Goal: Find specific page/section

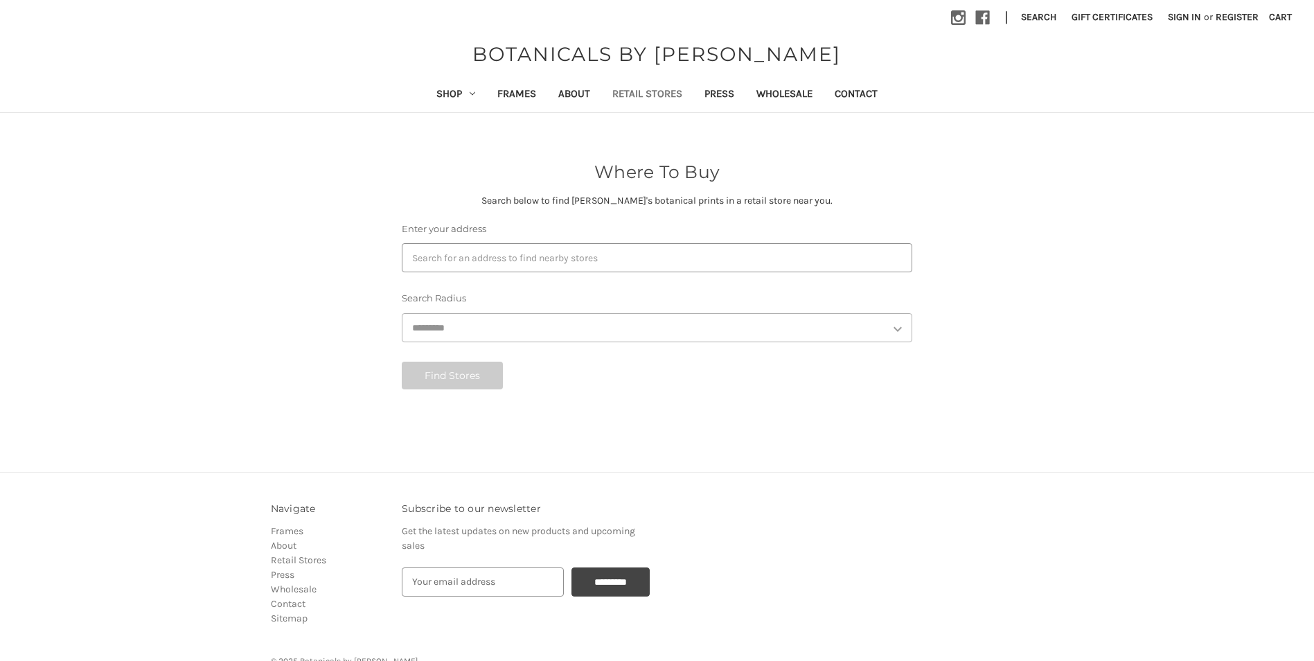
select select "***"
click at [430, 260] on body "Skip to main content Toggle menu Compare Instagram Facebook | Search Gift Certi…" at bounding box center [657, 370] width 1314 height 740
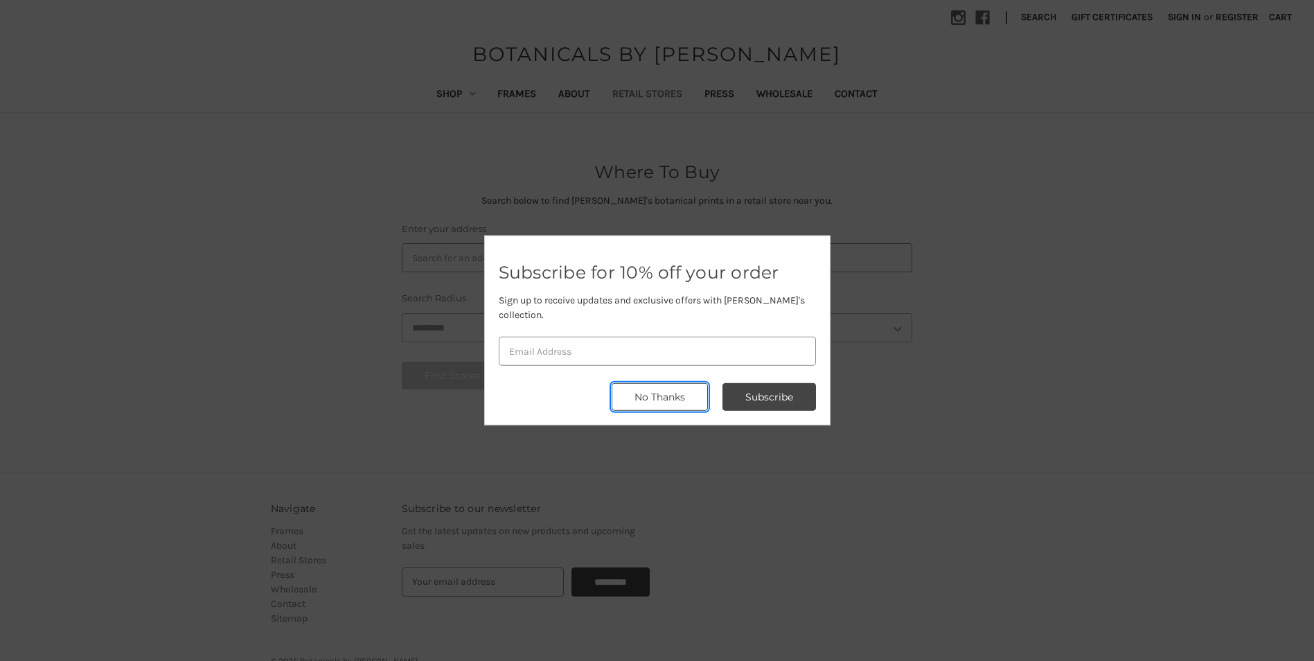
click at [673, 398] on button "No Thanks" at bounding box center [660, 397] width 96 height 28
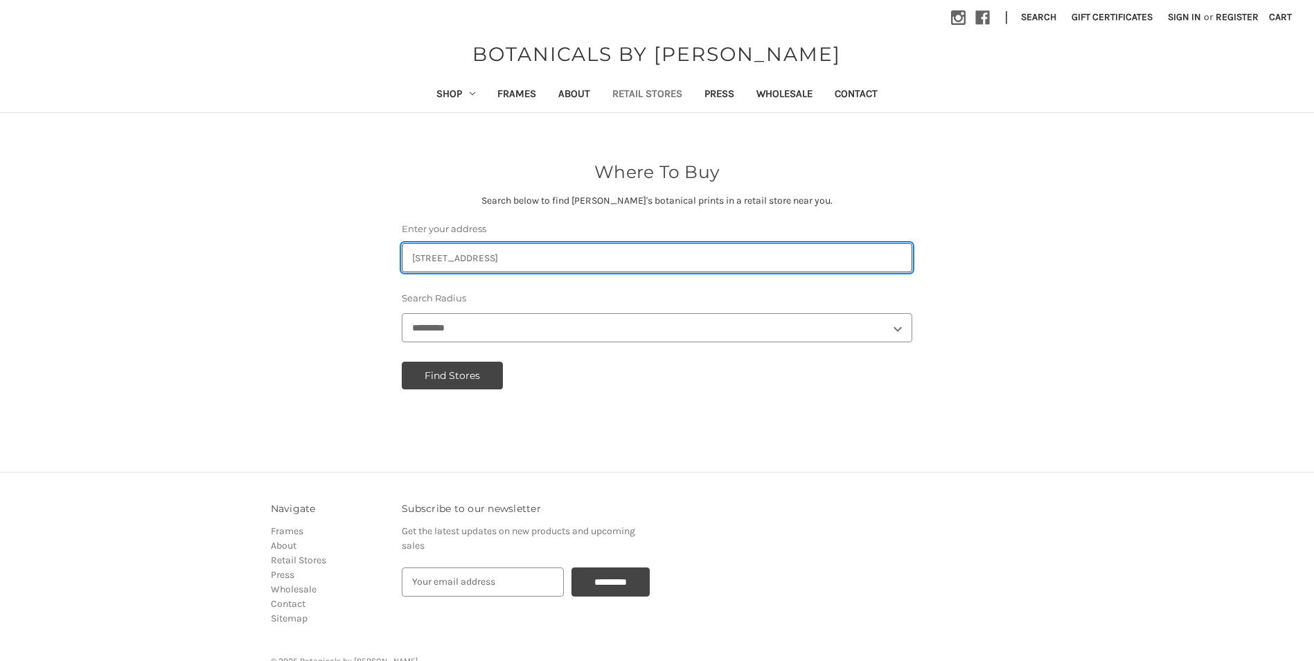
click at [520, 251] on input "Enter your address" at bounding box center [657, 257] width 511 height 29
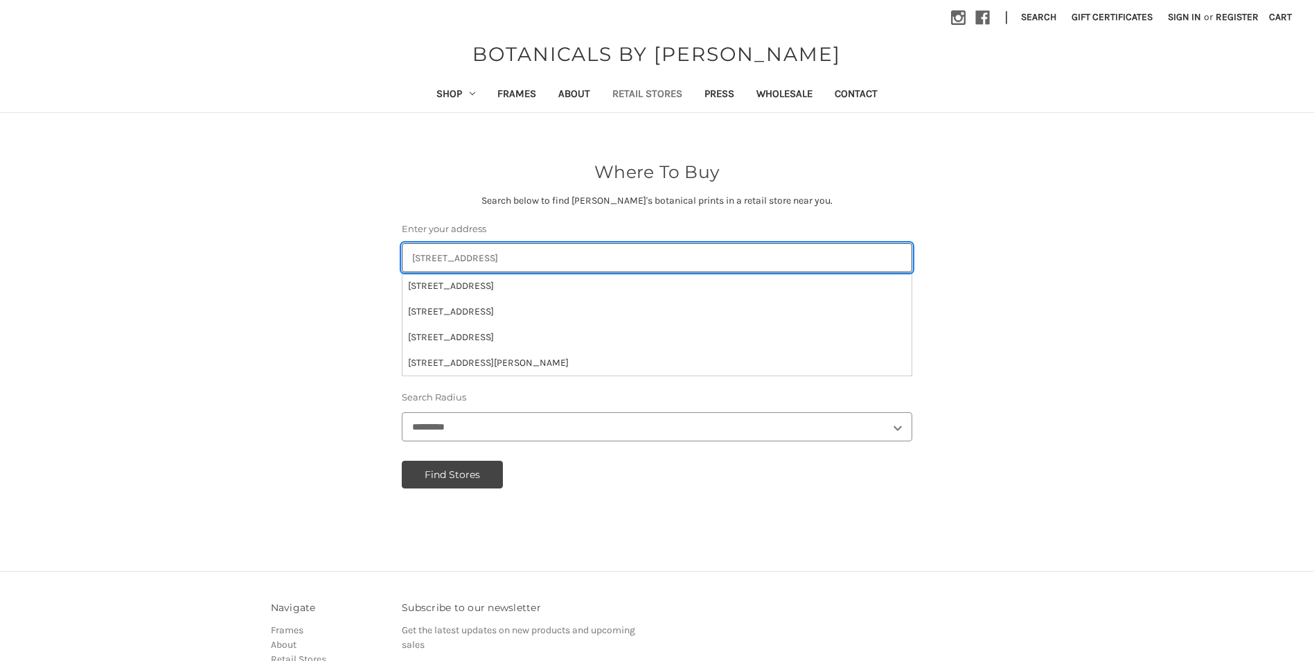
type input "[STREET_ADDRESS]"
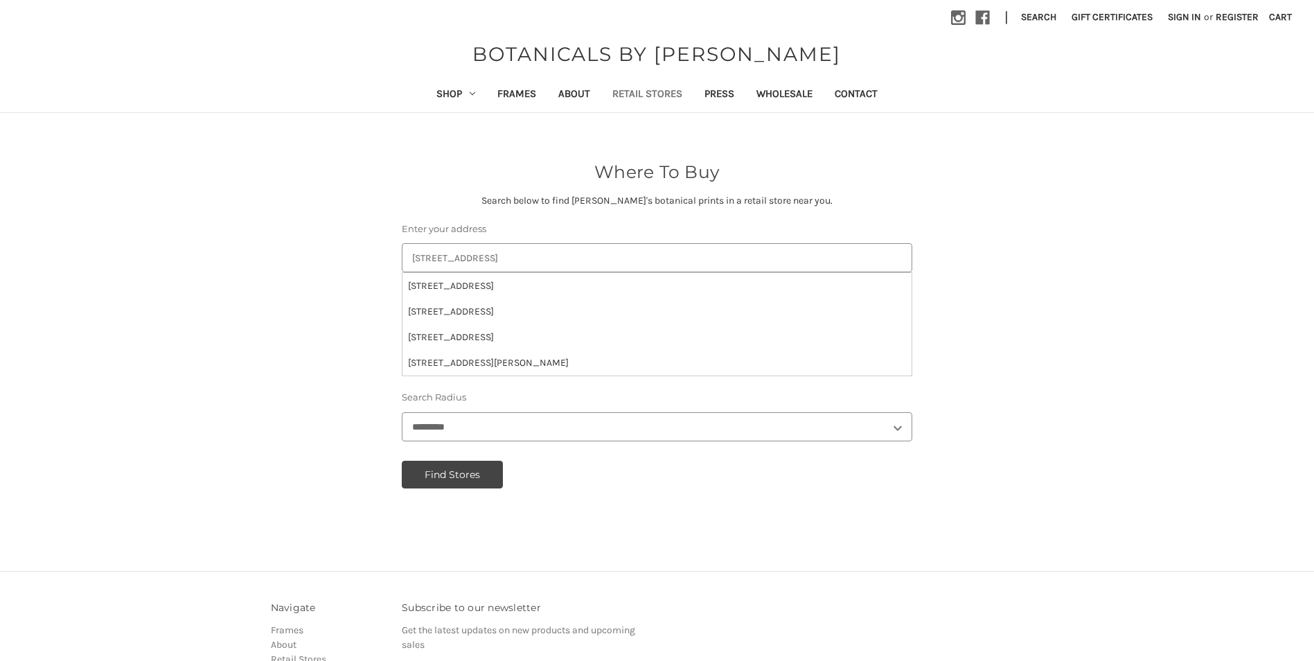
drag, startPoint x: 549, startPoint y: 242, endPoint x: 550, endPoint y: 252, distance: 9.7
click at [549, 243] on div "Enter your address [STREET_ADDRESS]" at bounding box center [657, 247] width 511 height 50
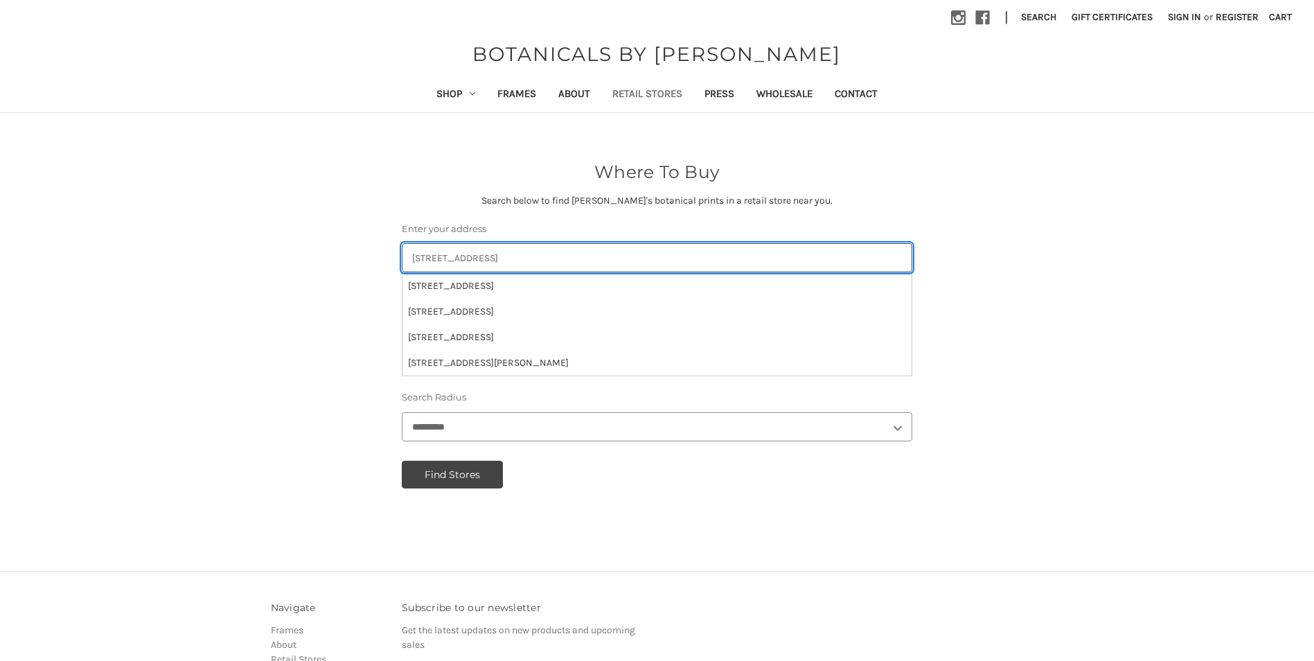
click at [547, 259] on input "[STREET_ADDRESS]" at bounding box center [657, 257] width 511 height 29
click at [547, 258] on input "2080 Peachtree Industri3031al Ct, Atlanta, GA 30341 US" at bounding box center [657, 257] width 511 height 29
click at [546, 258] on input "2080 Peachtree Industri3031al Ct, Atlanta, GA 30341 US" at bounding box center [657, 257] width 511 height 29
click at [545, 256] on input "2080 Peachtree Industri3031al Ct, Atlanta, GA 30341 US" at bounding box center [657, 257] width 511 height 29
click at [544, 256] on input "2080 Peachtree Industri3031al Ct, Atlanta, GA 30341 US" at bounding box center [657, 257] width 511 height 29
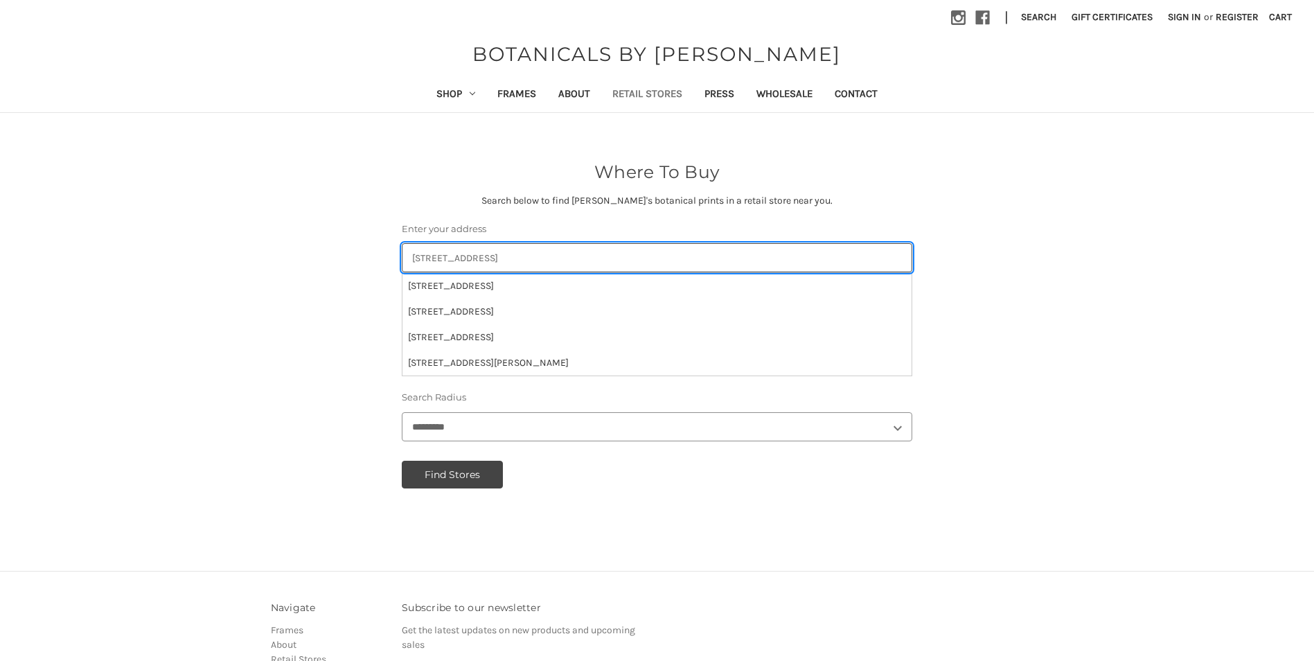
click at [544, 256] on input "2080 Peachtree Industri3031al Ct, Atlanta, GA 30341 US" at bounding box center [657, 257] width 511 height 29
click at [716, 254] on input "2080 Peachtree Industri3031al Ct, Atlanta, GA 30341 US" at bounding box center [657, 257] width 511 height 29
click at [714, 254] on input "2080 Peachtree Industri3031al Ct, Atlanta, GA 30341 US" at bounding box center [657, 257] width 511 height 29
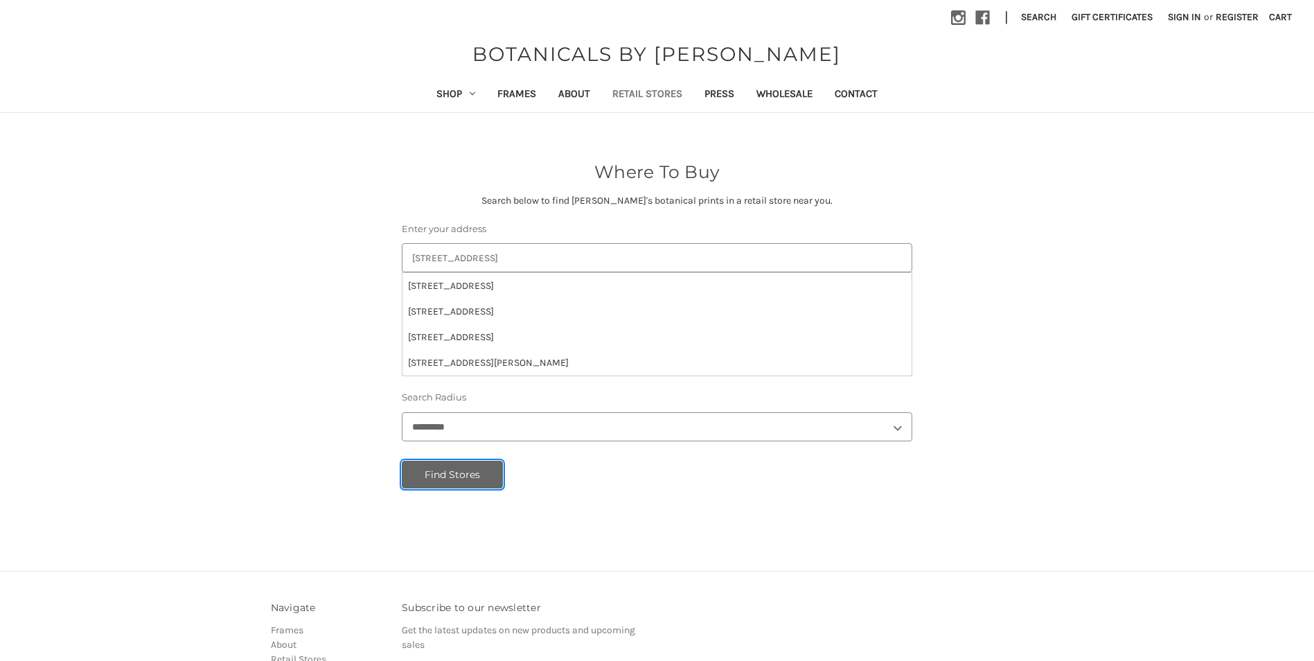
click at [466, 486] on button "Find Stores" at bounding box center [452, 475] width 101 height 28
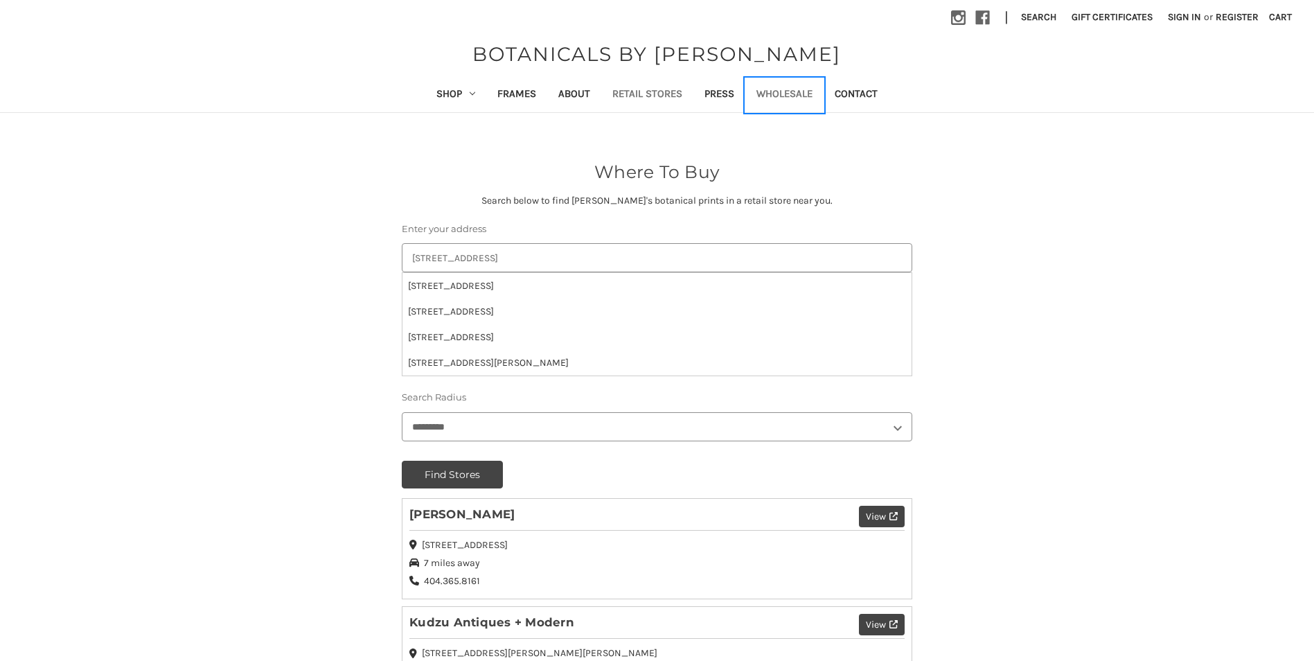
click at [798, 87] on link "Wholesale" at bounding box center [785, 95] width 78 height 34
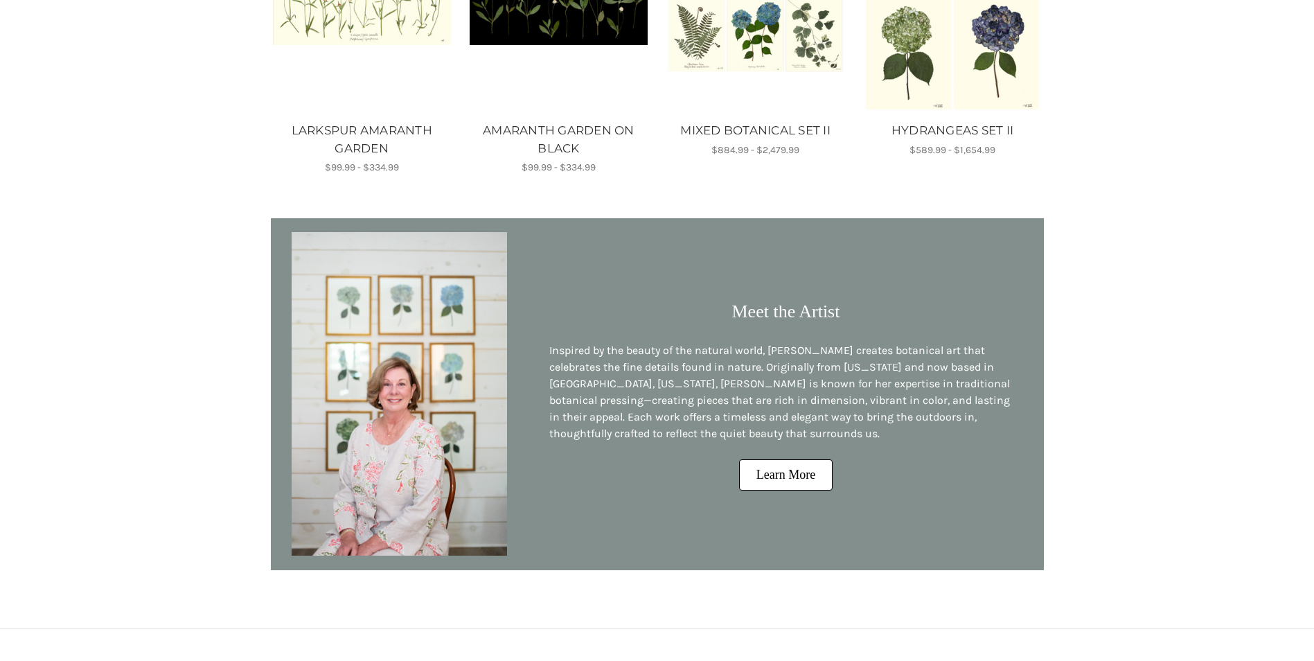
scroll to position [664, 0]
